Goal: Task Accomplishment & Management: Complete application form

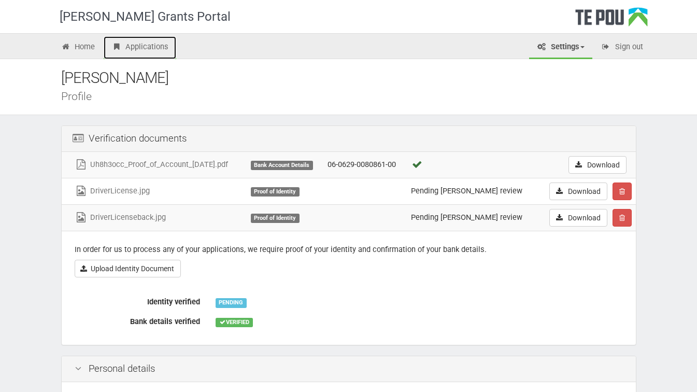
click at [146, 48] on link "Applications" at bounding box center [140, 47] width 73 height 23
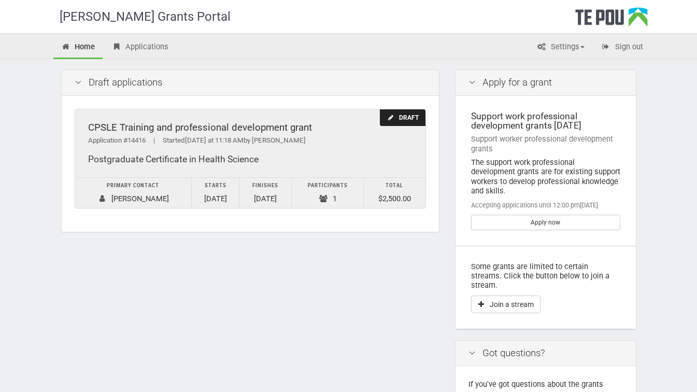
click at [408, 114] on div "Draft" at bounding box center [402, 117] width 45 height 17
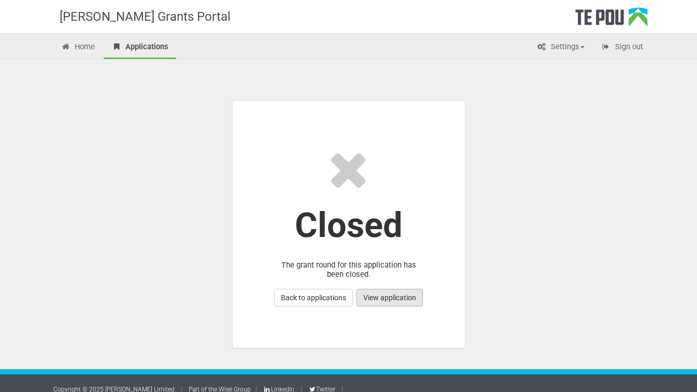
click at [403, 294] on link "View application" at bounding box center [390, 298] width 66 height 18
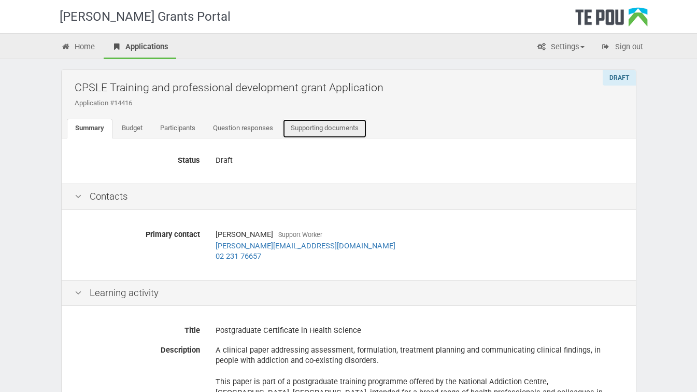
click at [303, 126] on link "Supporting documents" at bounding box center [325, 129] width 85 height 20
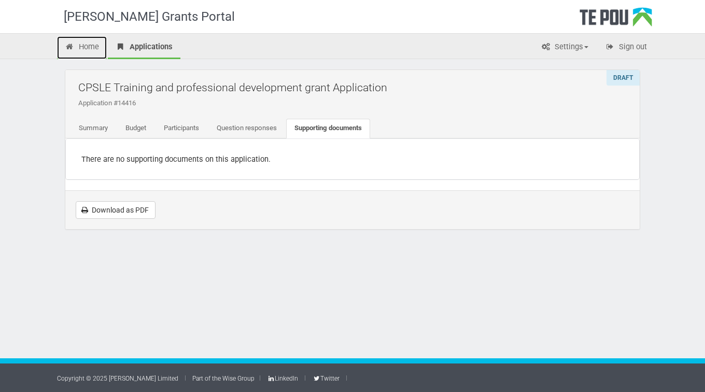
click at [80, 46] on link "Home" at bounding box center [82, 47] width 50 height 23
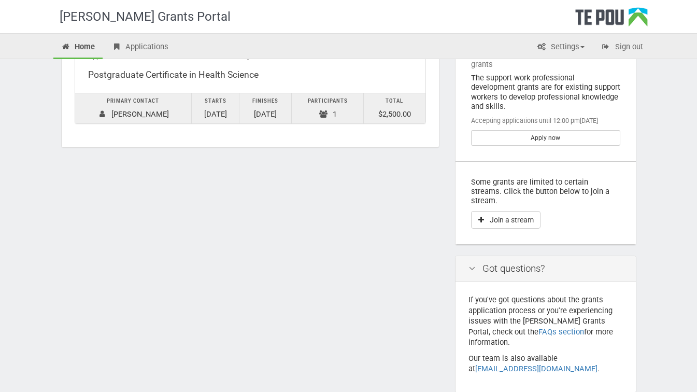
scroll to position [97, 0]
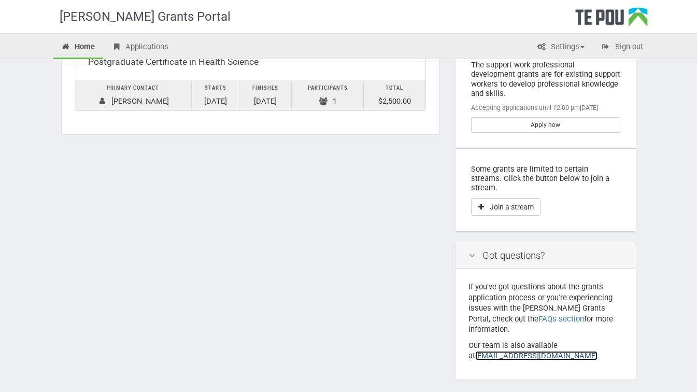
click at [499, 351] on link "[EMAIL_ADDRESS][DOMAIN_NAME]" at bounding box center [537, 355] width 122 height 9
